Goal: Transaction & Acquisition: Purchase product/service

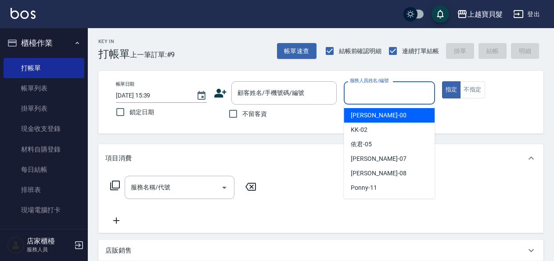
click at [365, 90] on input "服務人員姓名/編號" at bounding box center [388, 92] width 83 height 15
click at [369, 111] on span "小華 -00" at bounding box center [378, 115] width 55 height 9
type input "小華-00"
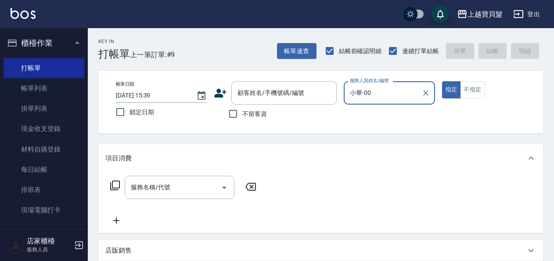
click at [116, 186] on icon at bounding box center [115, 185] width 11 height 11
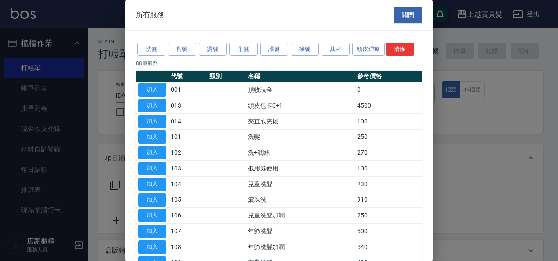
click at [97, 147] on div at bounding box center [279, 130] width 558 height 261
click at [407, 12] on button "關閉" at bounding box center [408, 15] width 28 height 16
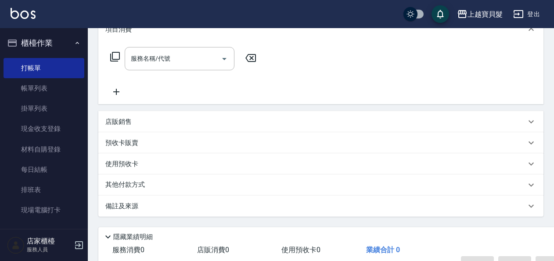
scroll to position [176, 0]
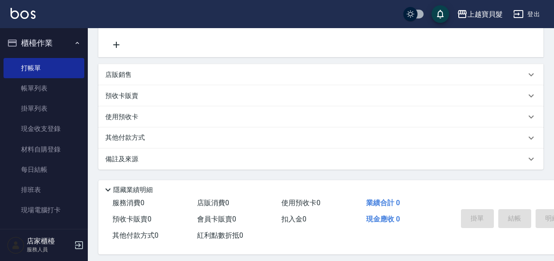
click at [122, 72] on p "店販銷售" at bounding box center [118, 74] width 26 height 9
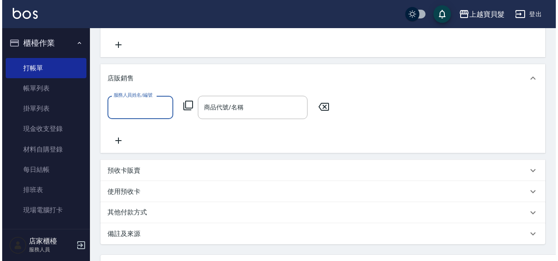
scroll to position [0, 0]
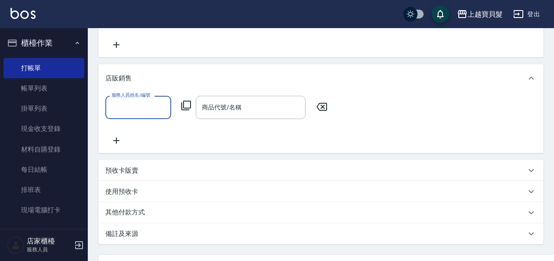
click at [117, 104] on input "服務人員姓名/編號" at bounding box center [138, 107] width 58 height 15
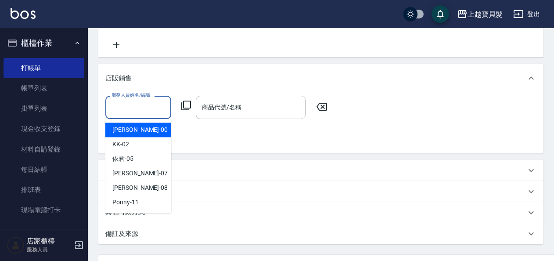
click at [120, 130] on span "小華 -00" at bounding box center [139, 129] width 55 height 9
type input "小華-00"
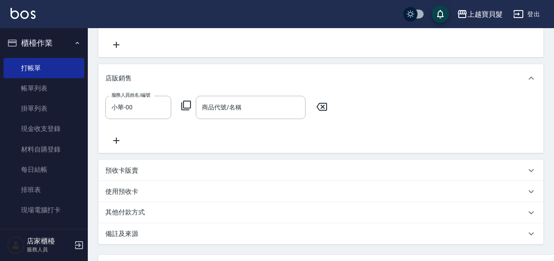
click at [185, 106] on icon at bounding box center [186, 105] width 11 height 11
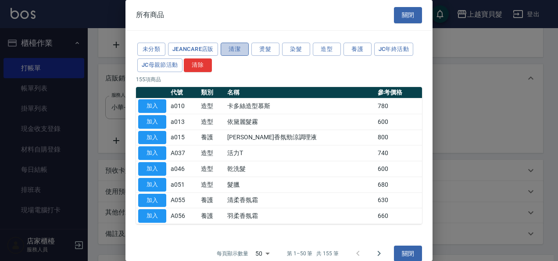
click at [232, 47] on button "清潔" at bounding box center [235, 50] width 28 height 14
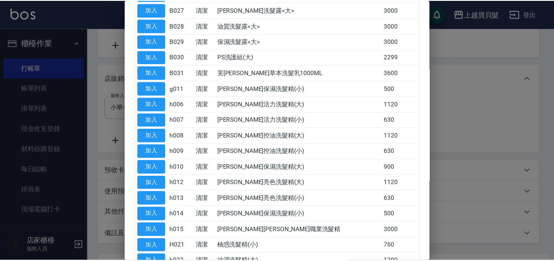
scroll to position [282, 0]
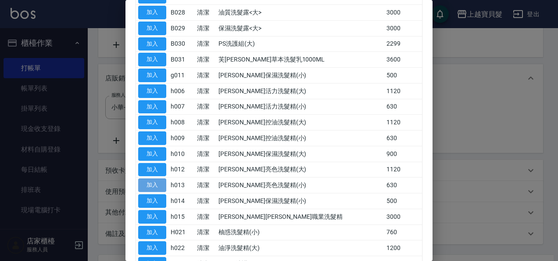
click at [157, 178] on button "加入" at bounding box center [152, 185] width 28 height 14
type input "[PERSON_NAME]亮色洗髮精(小)"
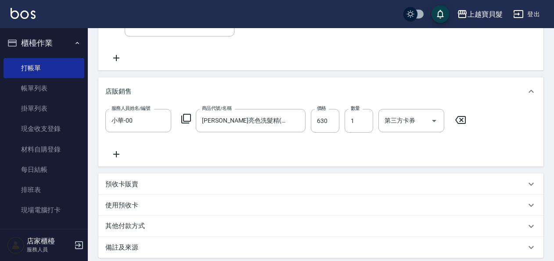
scroll to position [176, 0]
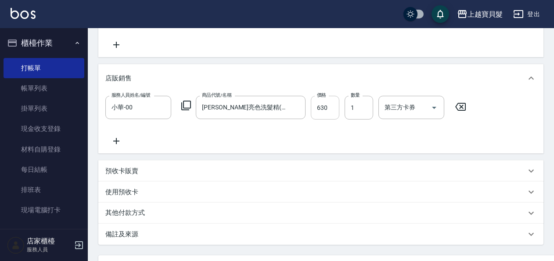
click at [327, 107] on input "630" at bounding box center [325, 108] width 29 height 24
type input "200"
click at [308, 125] on div "服務人員姓名/編號 小華-00 服務人員姓名/編號 商品代號/名稱 [PERSON_NAME]亮色洗髮精(小) 商品代號/名稱 價格 200 價格 數量 1 …" at bounding box center [320, 121] width 431 height 50
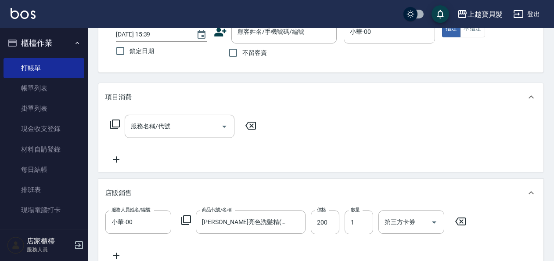
scroll to position [0, 0]
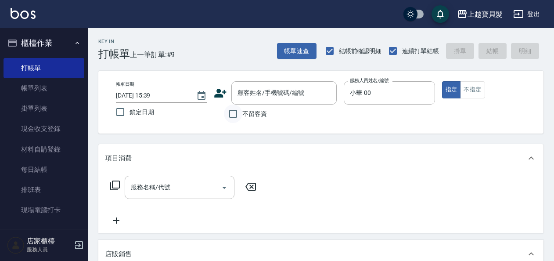
click at [232, 111] on input "不留客資" at bounding box center [233, 113] width 18 height 18
checkbox input "true"
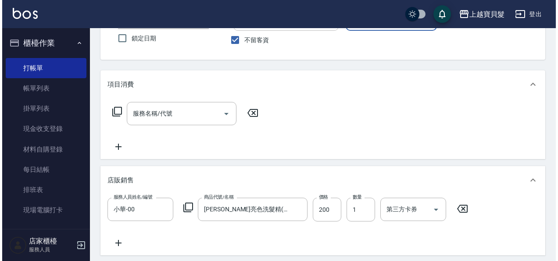
scroll to position [219, 0]
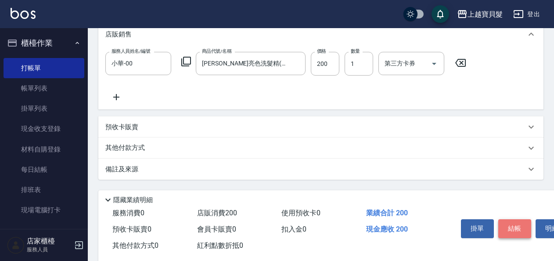
click at [507, 226] on button "結帳" at bounding box center [514, 228] width 33 height 18
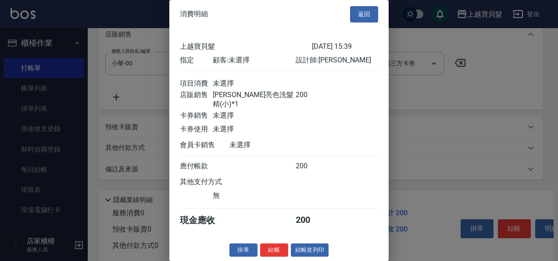
scroll to position [2, 0]
click at [309, 248] on button "結帳並列印" at bounding box center [310, 250] width 38 height 14
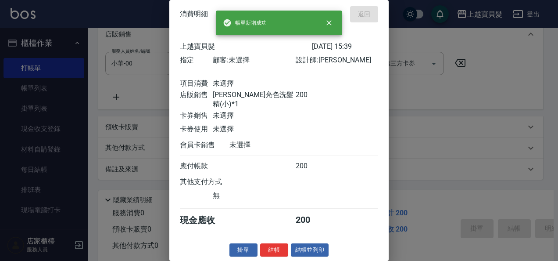
type input "[DATE] 16:36"
